Goal: Contribute content: Contribute content

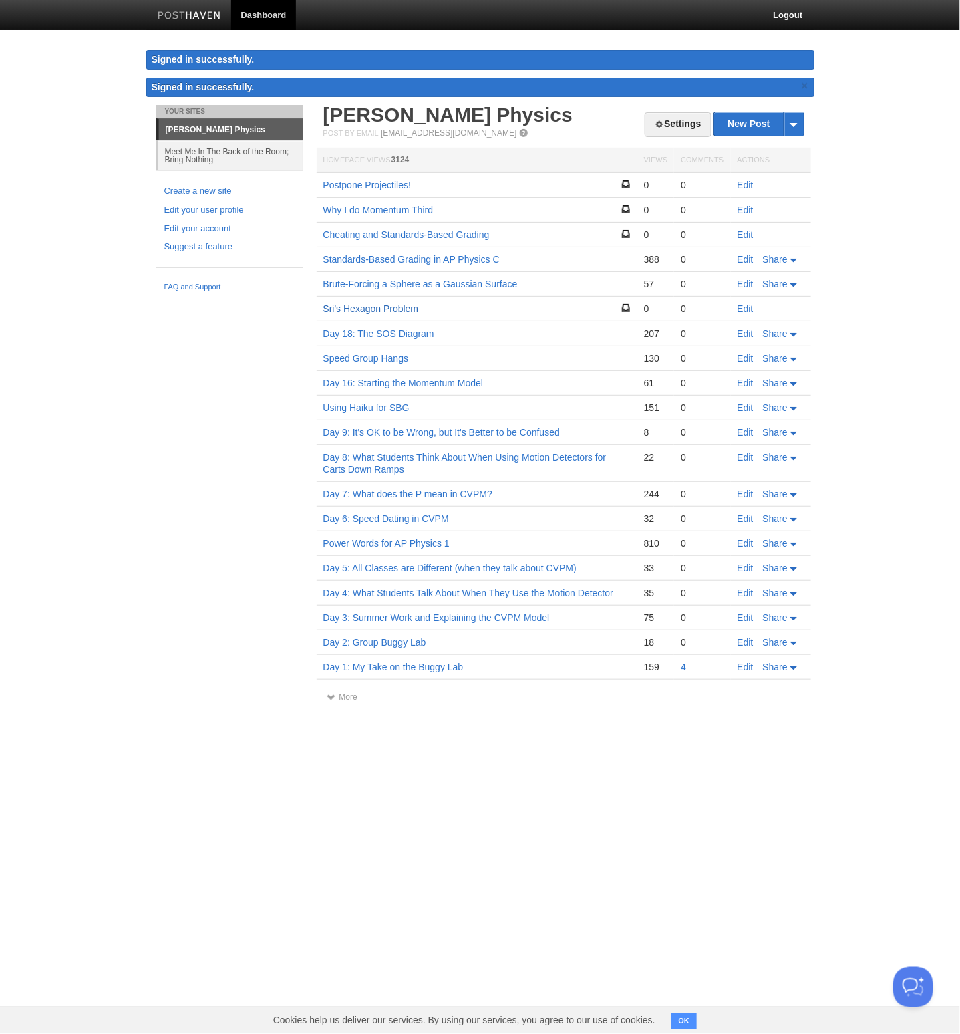
click at [402, 305] on link "Sri's Hexagon Problem" at bounding box center [371, 308] width 96 height 11
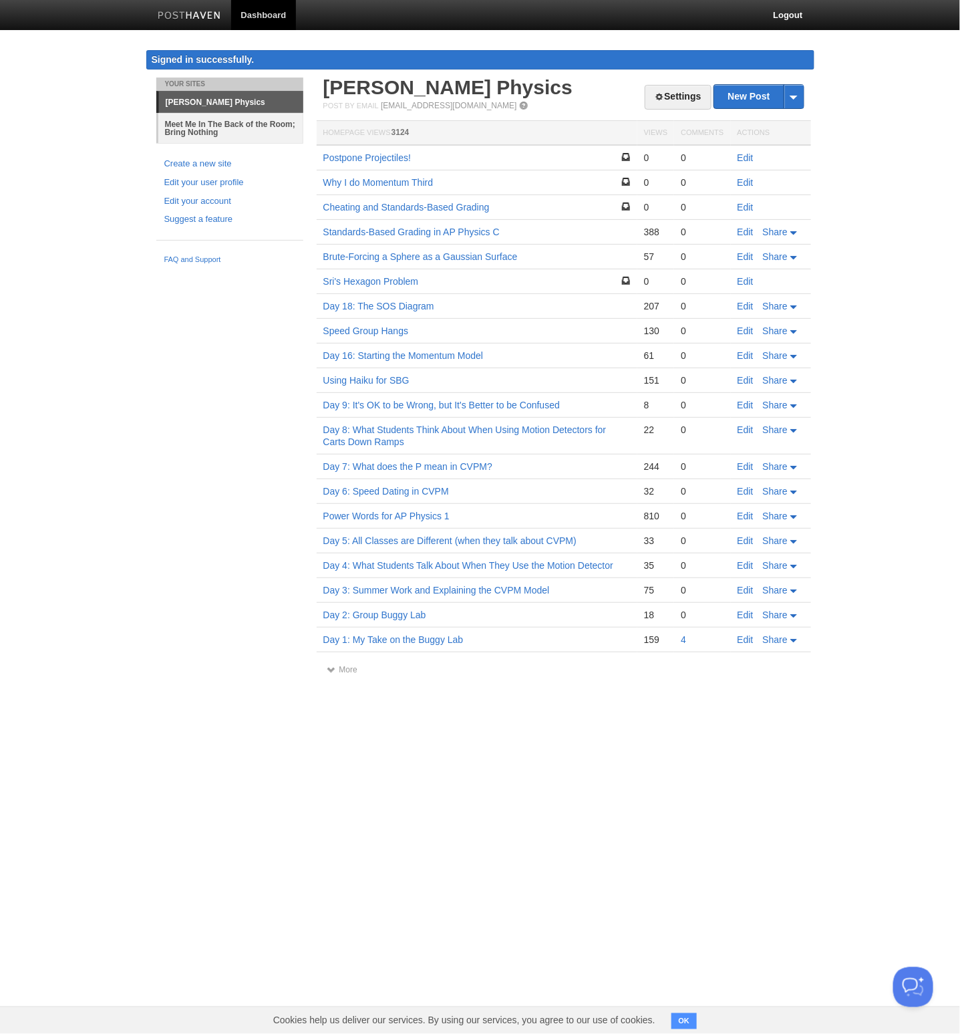
click at [231, 134] on link "Meet Me In The Back of the Room; Bring Nothing" at bounding box center [230, 128] width 145 height 30
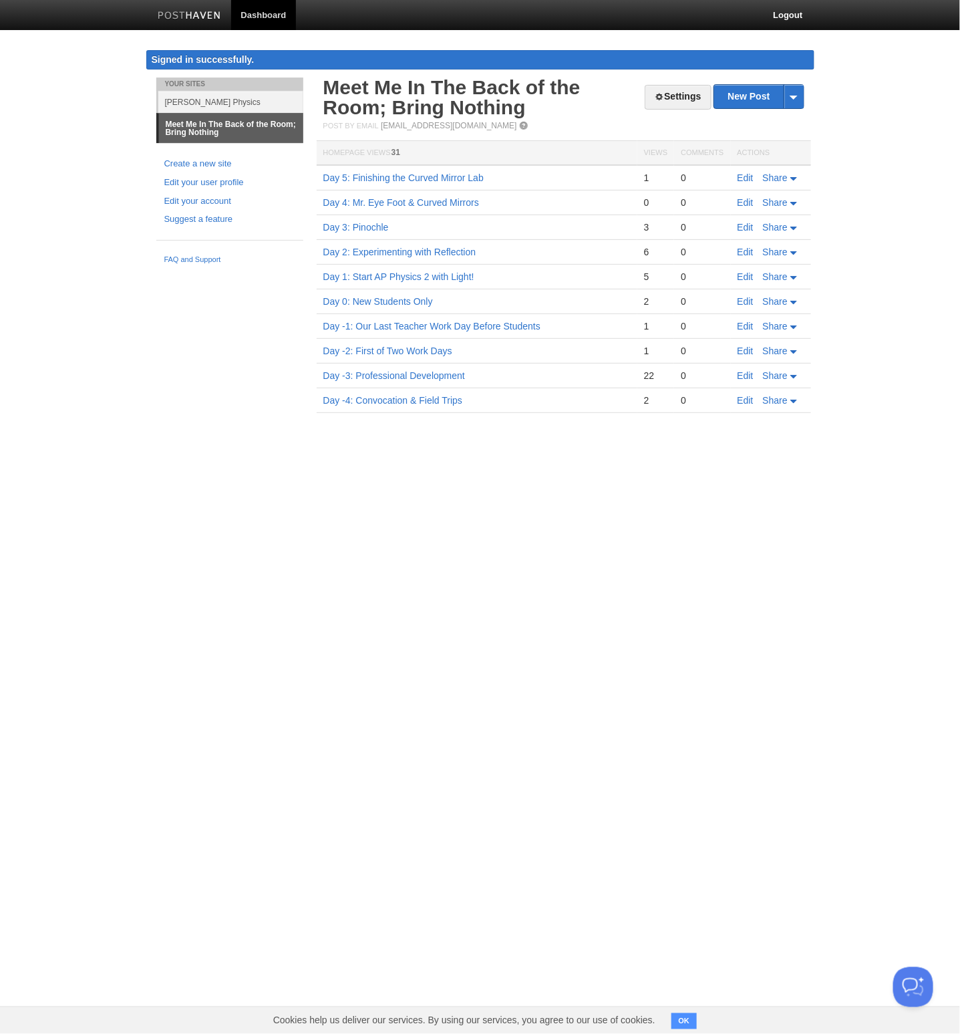
click at [231, 134] on link "Meet Me In The Back of the Room; Bring Nothing" at bounding box center [231, 128] width 144 height 29
click at [746, 93] on link "New Post" at bounding box center [758, 96] width 89 height 23
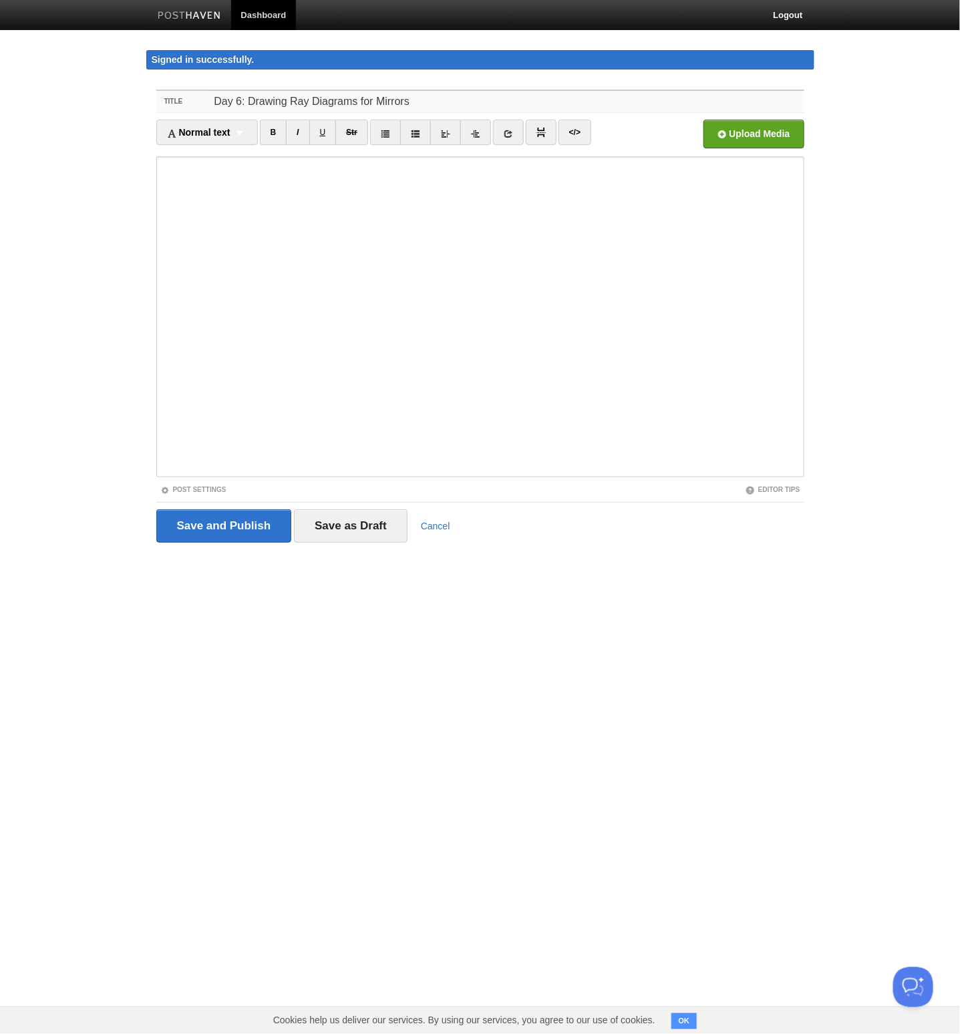
type input "Day 6: Drawing Ray Diagrams for Mirrors"
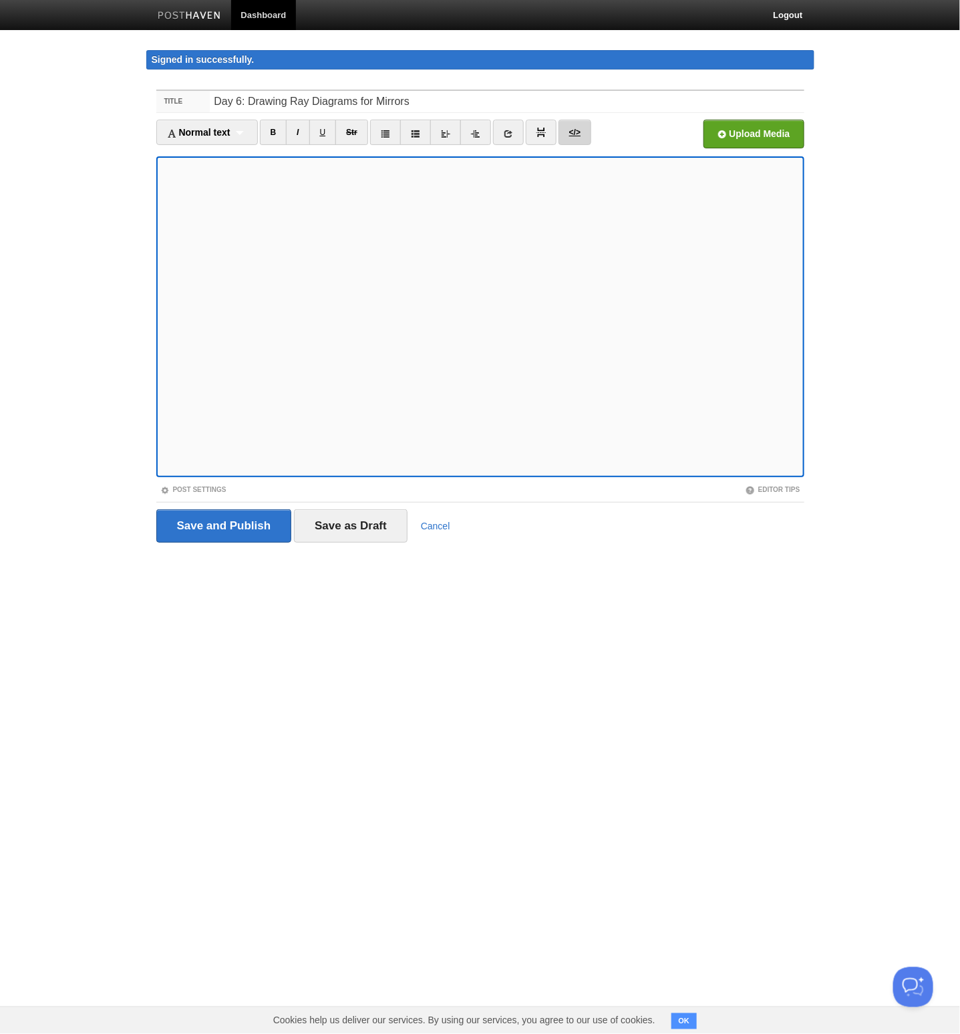
click at [564, 134] on link "</>" at bounding box center [575, 132] width 33 height 25
type textarea "<p>I have been using this sheet to teach students how to draw the principal ray…"
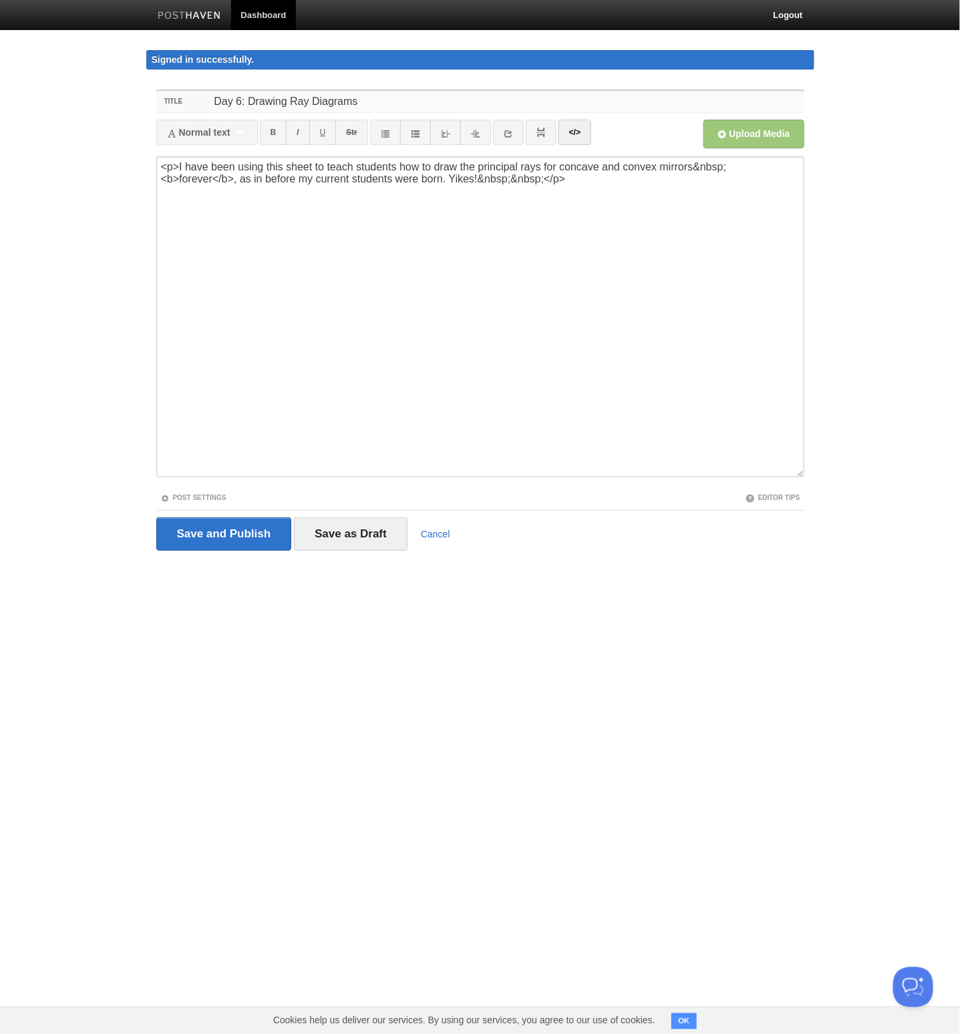
type input "Day 6: Drawing Ray Diagrams"
click at [181, 164] on textarea "<p>I have been using this sheet to teach students how to draw the principal ray…" at bounding box center [480, 316] width 648 height 321
drag, startPoint x: 244, startPoint y: 167, endPoint x: 289, endPoint y: 167, distance: 44.8
click at [289, 167] on textarea "I have been using this sheet to teach students how to draw the principal rays f…" at bounding box center [480, 316] width 648 height 321
click at [510, 129] on icon at bounding box center [508, 133] width 9 height 9
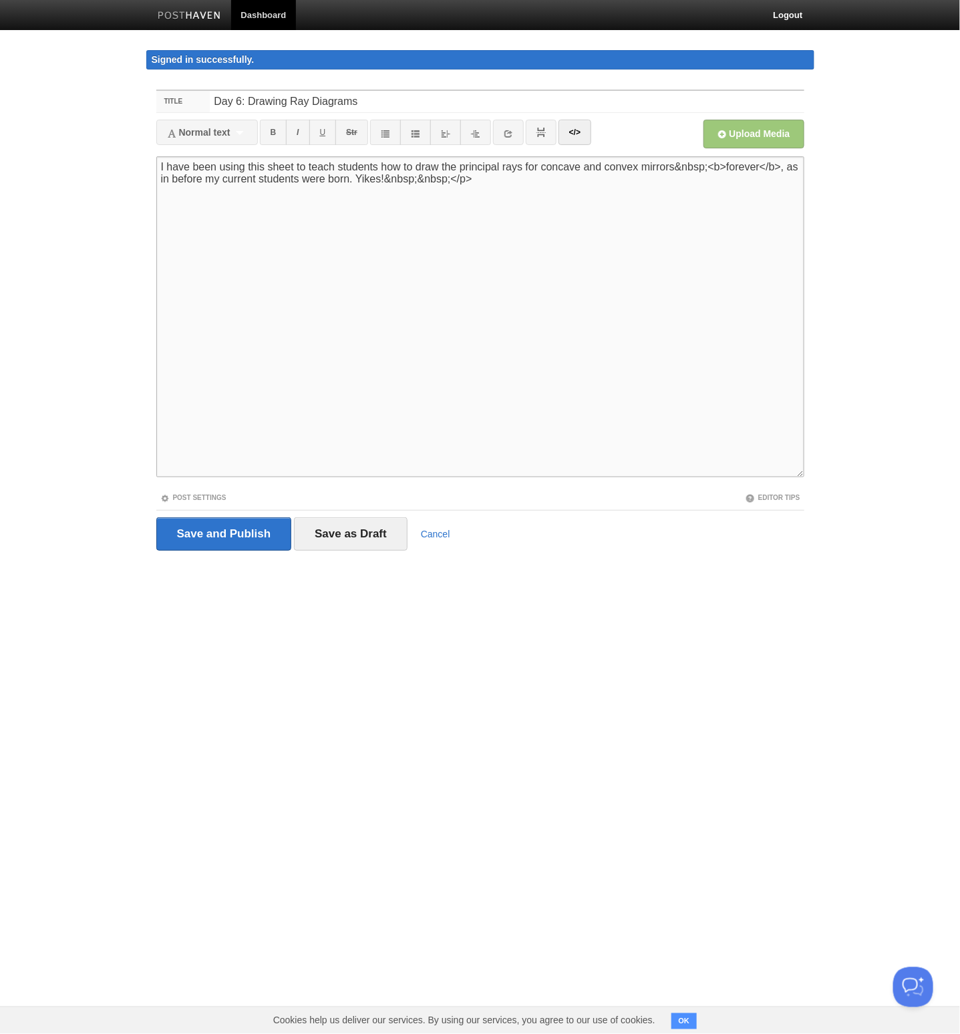
type textarea "I have been using this sheet to teach students how to draw the principal rays f…"
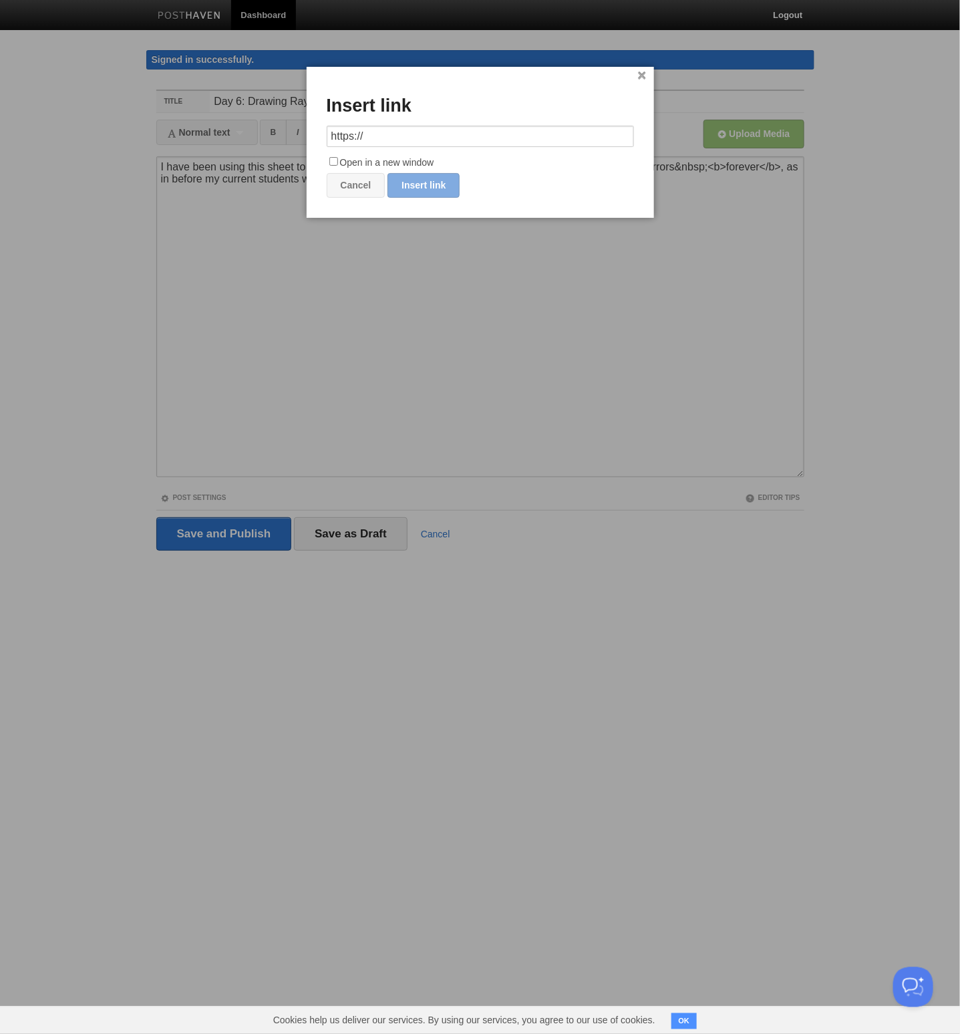
click at [473, 134] on input "https://" at bounding box center [480, 136] width 307 height 21
type input "[URL][DOMAIN_NAME]"
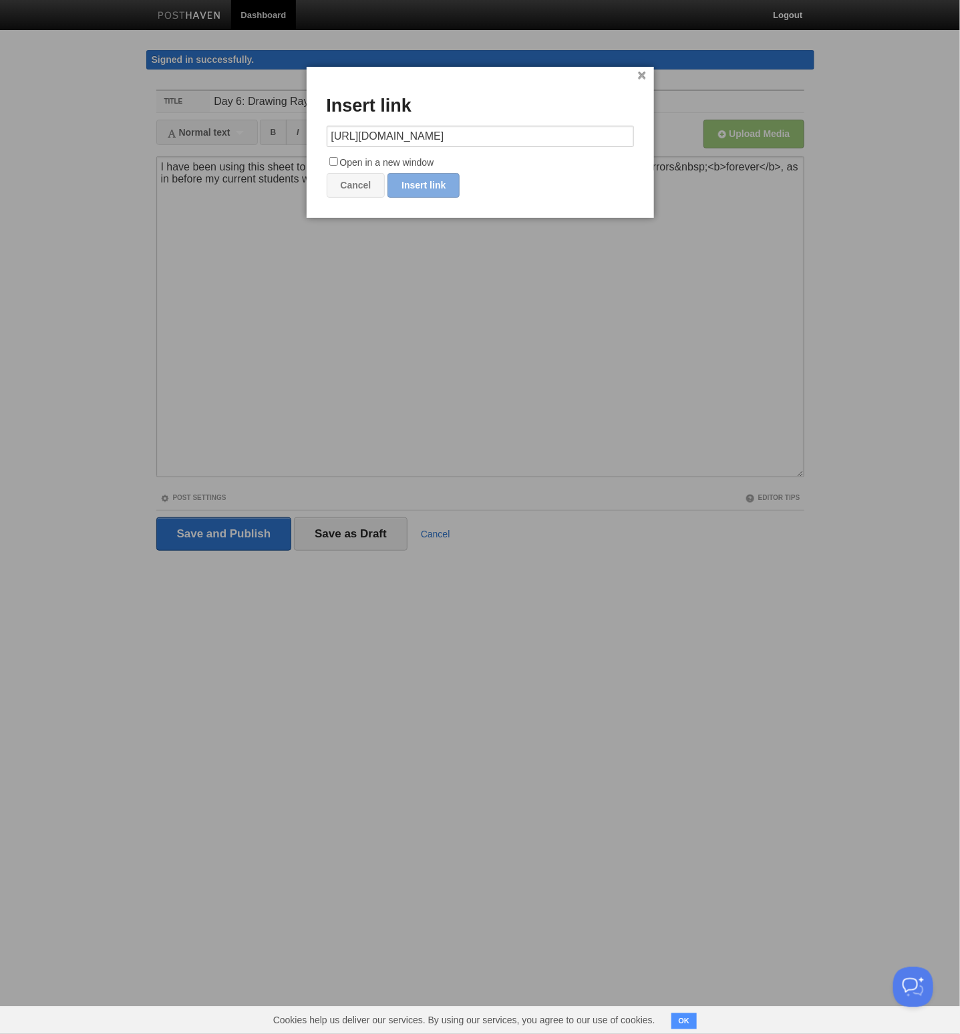
click at [333, 165] on input "Open in a new window" at bounding box center [333, 161] width 9 height 9
checkbox input "true"
click at [427, 193] on link "Insert link" at bounding box center [424, 185] width 72 height 25
type input "https://"
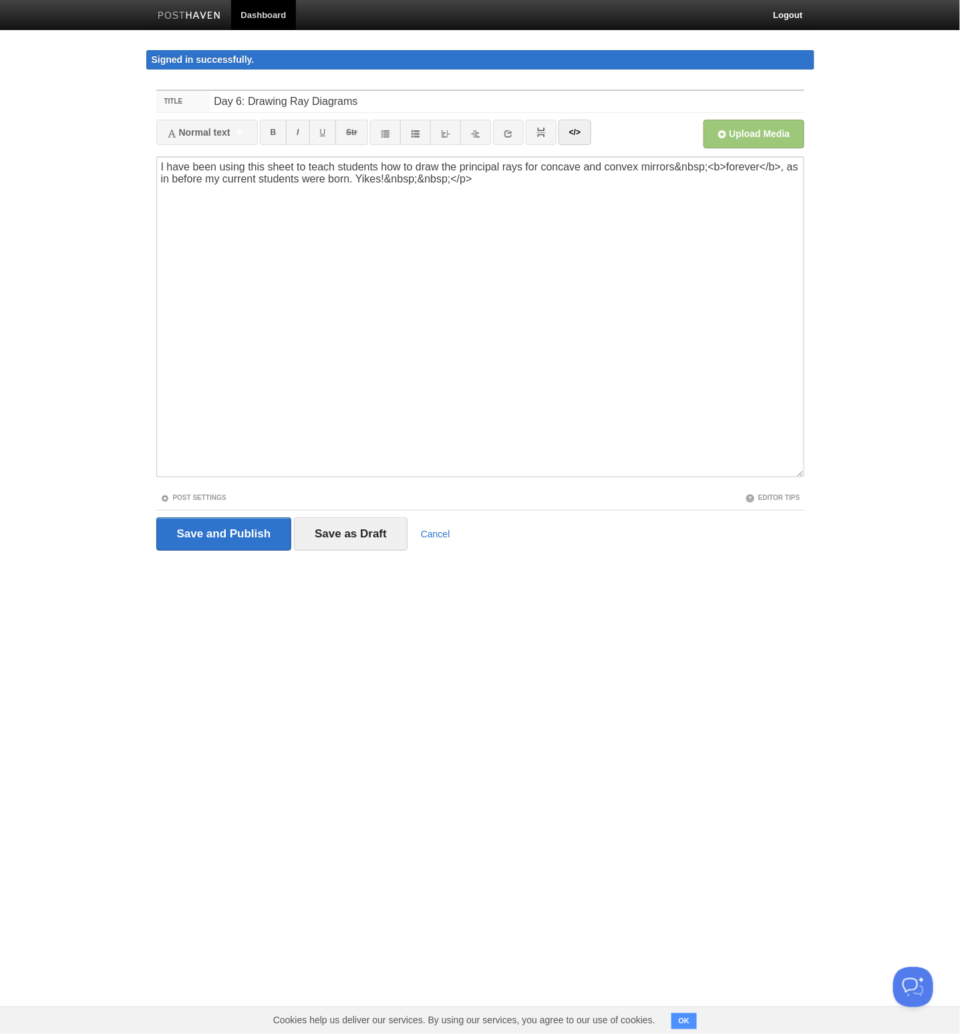
click at [371, 188] on body "Dashboard Logout Signed in successfully. Signed in successfully. × Your Sites […" at bounding box center [480, 300] width 960 height 601
drag, startPoint x: 342, startPoint y: 179, endPoint x: 493, endPoint y: 180, distance: 151.0
click at [493, 180] on textarea "I have been using this sheet to teach students how to draw the principal rays f…" at bounding box center [480, 316] width 648 height 321
click at [612, 191] on textarea "I have been using this sheet to teach students how to draw the principal rays f…" at bounding box center [480, 316] width 648 height 321
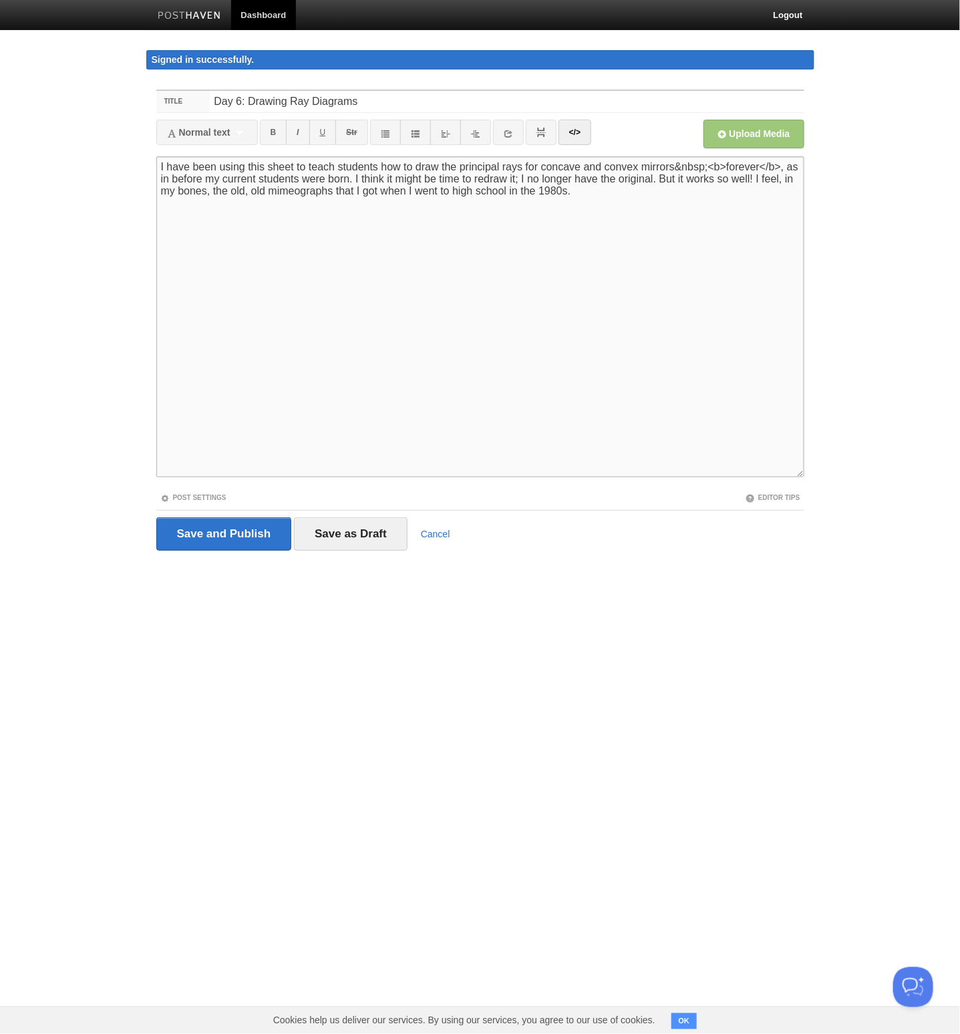
type textarea "I have been using this sheet to teach students how to draw the principal rays f…"
click at [688, 295] on textarea "I have been using this sheet to teach students how to draw the principal rays f…" at bounding box center [480, 316] width 648 height 321
click at [381, 537] on input "Save as Draft" at bounding box center [351, 533] width 114 height 33
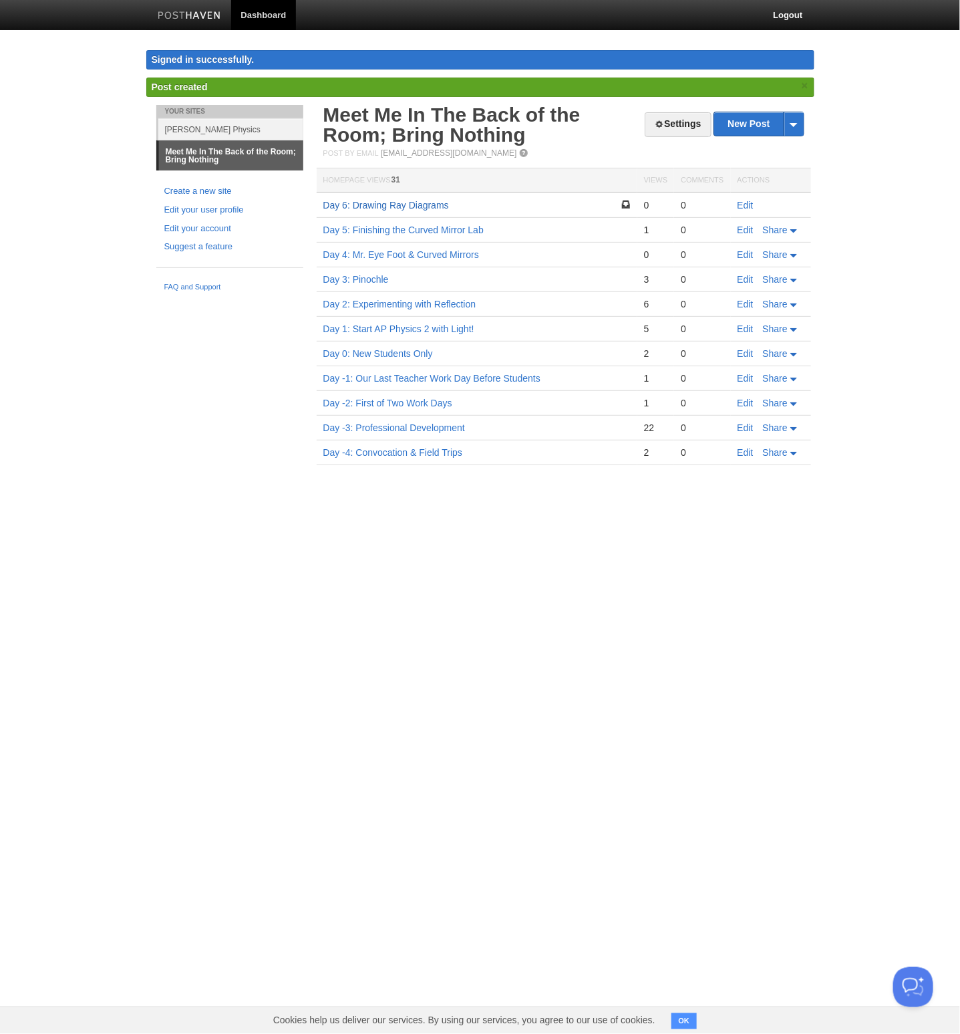
click at [445, 208] on link "Day 6: Drawing Ray Diagrams" at bounding box center [386, 205] width 126 height 11
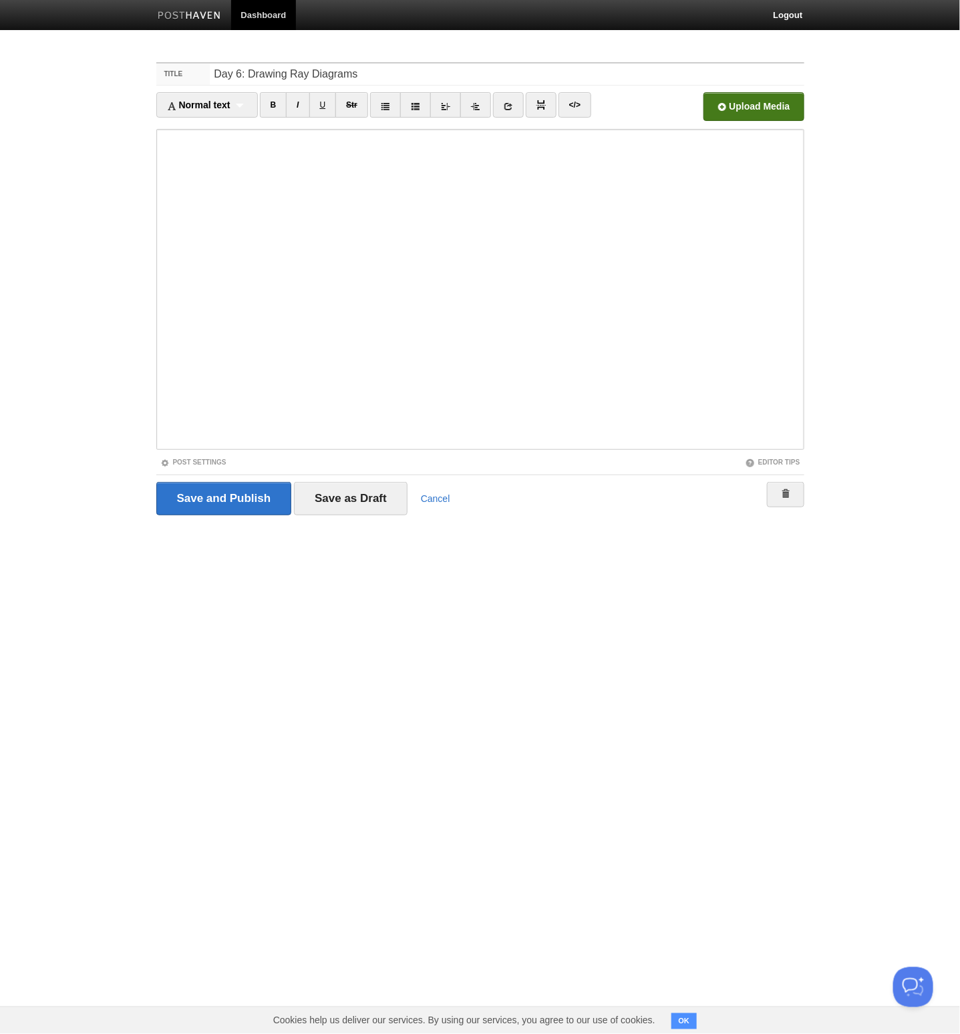
click at [721, 106] on input "file" at bounding box center [350, 110] width 1012 height 68
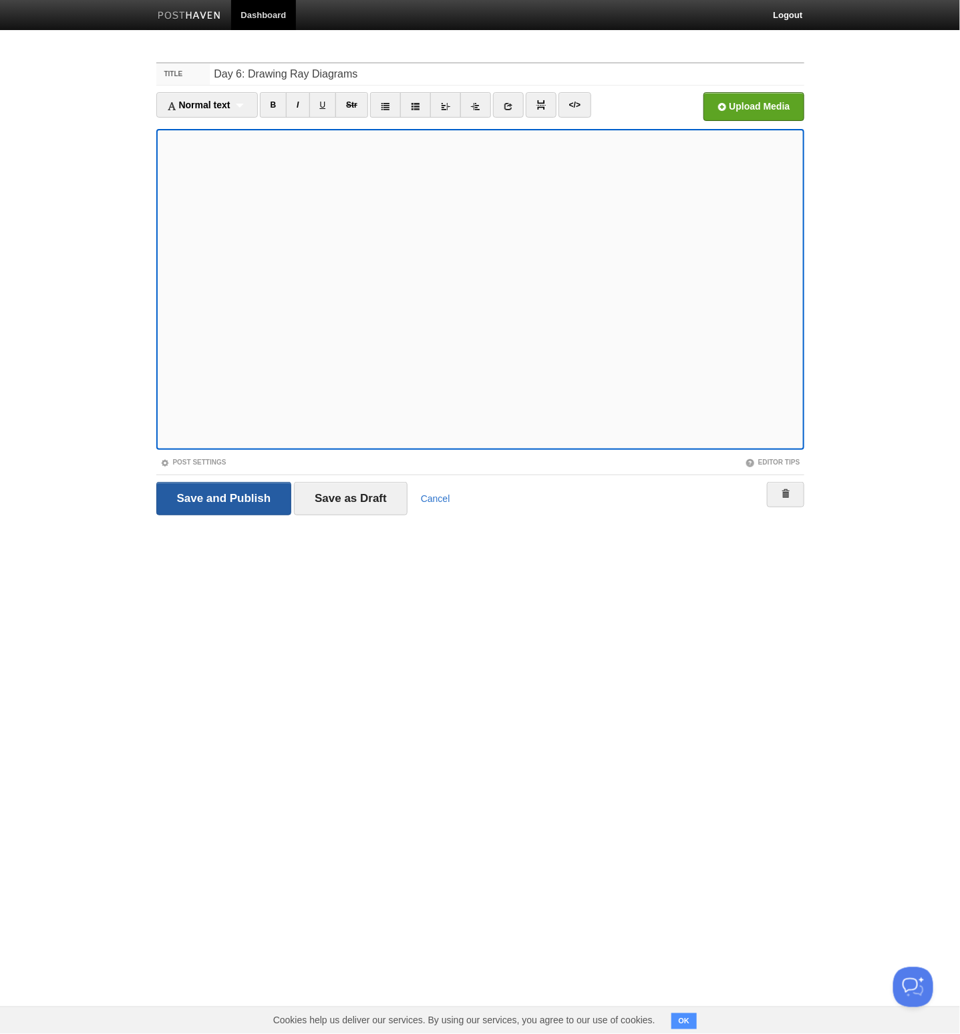
click at [215, 485] on input "Save and Publish" at bounding box center [224, 498] width 136 height 33
